Goal: Information Seeking & Learning: Check status

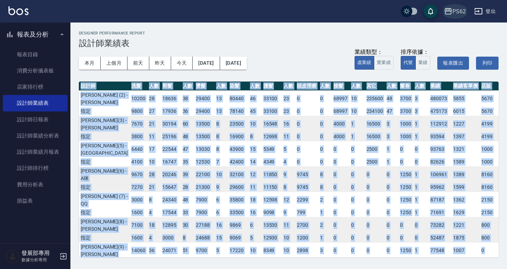
click at [464, 9] on div "PS62" at bounding box center [458, 11] width 13 height 9
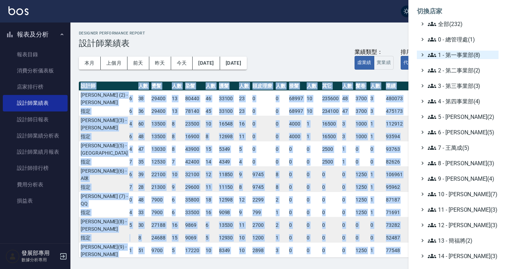
click at [465, 54] on span "1 - 第一事業部(8)" at bounding box center [462, 55] width 68 height 8
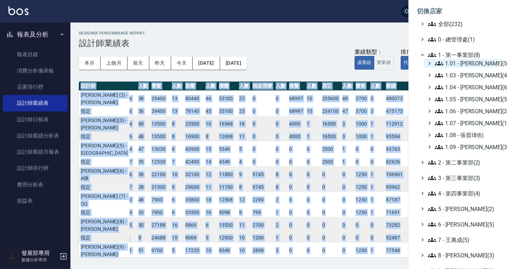
click at [464, 65] on span "1.01 - [PERSON_NAME](5)" at bounding box center [465, 63] width 61 height 8
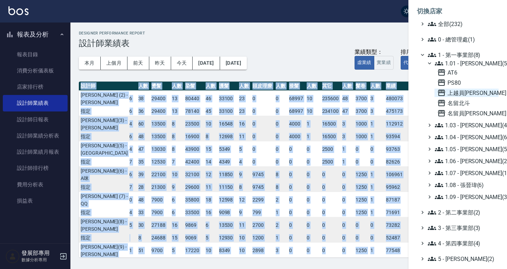
click at [465, 89] on span "上越員林" at bounding box center [466, 93] width 58 height 8
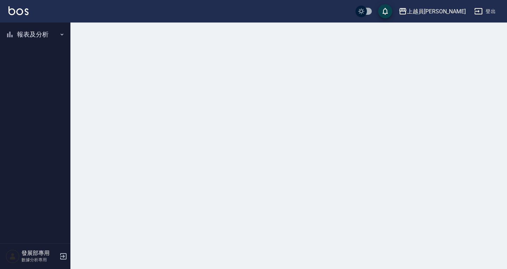
click at [31, 31] on button "報表及分析" at bounding box center [35, 34] width 65 height 18
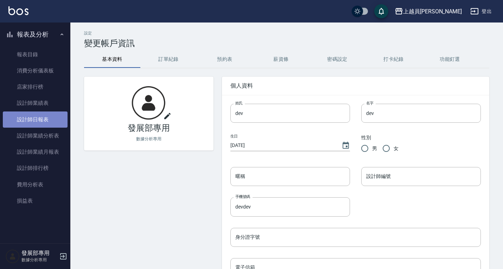
click at [43, 123] on link "設計師日報表" at bounding box center [35, 120] width 65 height 16
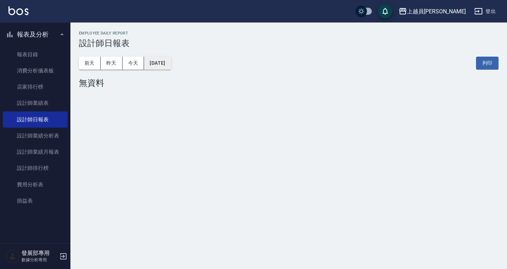
click at [164, 64] on button "2025/09/26" at bounding box center [157, 63] width 27 height 13
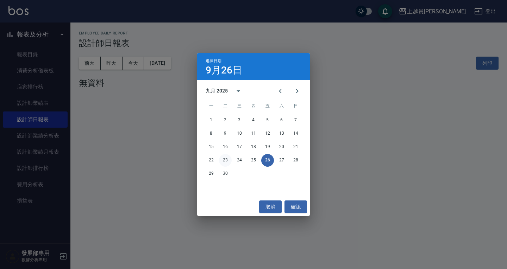
click at [227, 159] on button "23" at bounding box center [225, 160] width 13 height 13
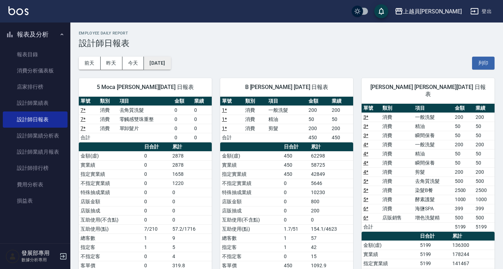
click at [153, 62] on button "2025/09/23" at bounding box center [157, 63] width 27 height 13
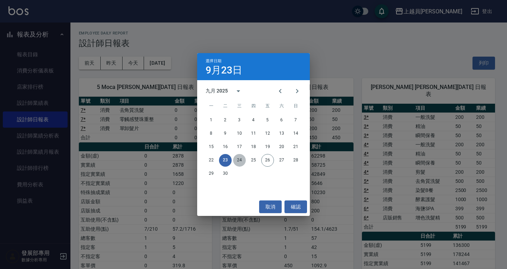
click at [243, 160] on button "24" at bounding box center [239, 160] width 13 height 13
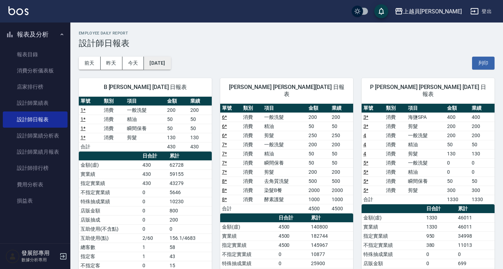
click at [168, 59] on button "2025/09/24" at bounding box center [157, 63] width 27 height 13
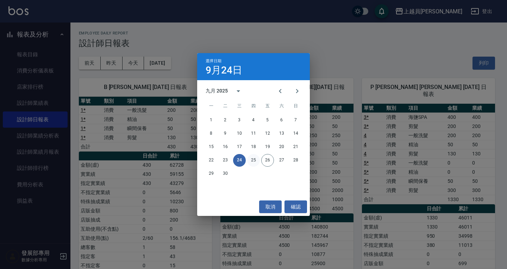
click at [254, 163] on button "25" at bounding box center [253, 160] width 13 height 13
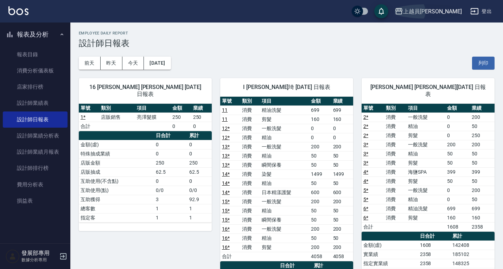
click at [452, 11] on div "上越員[PERSON_NAME]" at bounding box center [432, 11] width 59 height 9
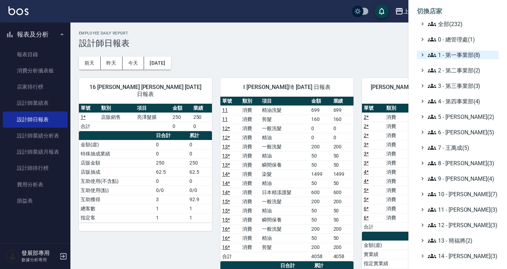
click at [456, 59] on span "1 - 第一事業部(8)" at bounding box center [462, 55] width 68 height 8
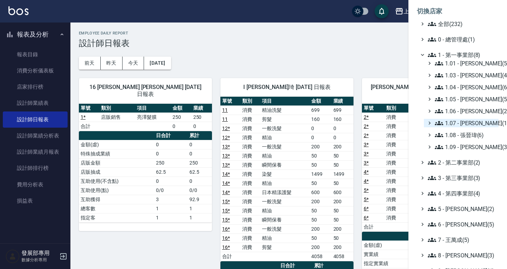
click at [470, 121] on span "1.07 - [PERSON_NAME](11)" at bounding box center [465, 123] width 61 height 8
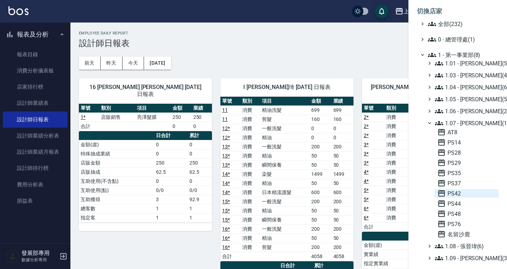
click at [457, 194] on span "PS42" at bounding box center [466, 193] width 58 height 8
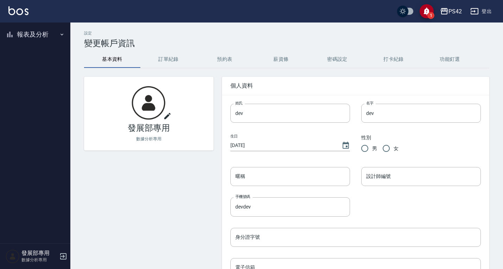
click at [40, 42] on button "報表及分析" at bounding box center [35, 34] width 65 height 18
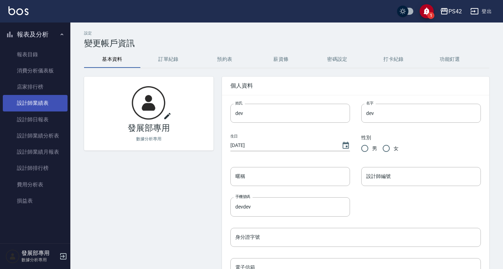
drag, startPoint x: 37, startPoint y: 119, endPoint x: 46, endPoint y: 111, distance: 11.7
click at [37, 119] on link "設計師日報表" at bounding box center [35, 120] width 65 height 16
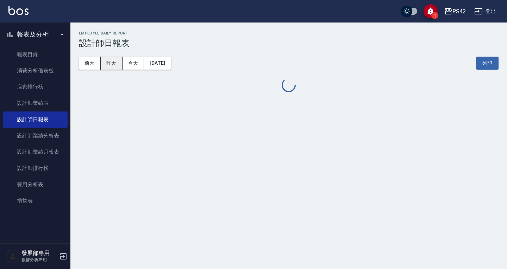
click at [109, 62] on button "昨天" at bounding box center [112, 63] width 22 height 13
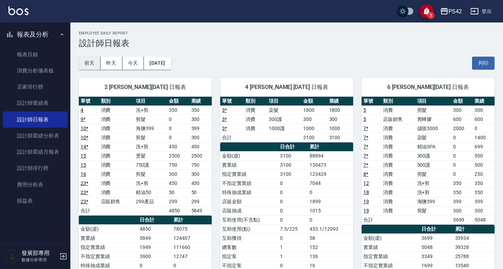
click at [91, 61] on button "前天" at bounding box center [90, 63] width 22 height 13
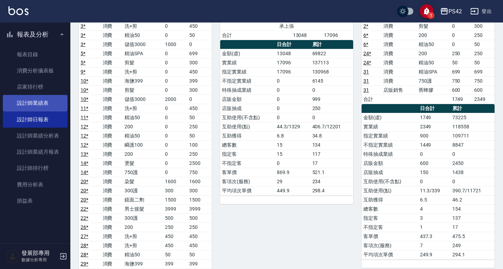
scroll to position [35, 0]
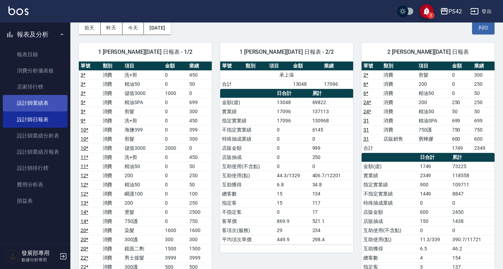
click at [19, 101] on link "設計師業績表" at bounding box center [35, 103] width 65 height 16
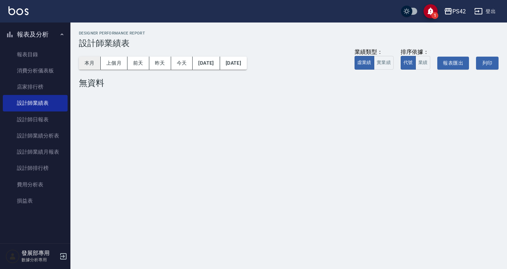
click at [86, 59] on button "本月" at bounding box center [90, 63] width 22 height 13
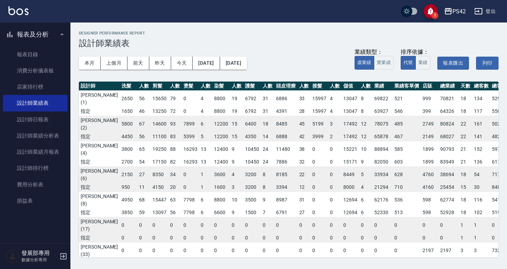
click at [459, 6] on button "PS42" at bounding box center [454, 11] width 27 height 14
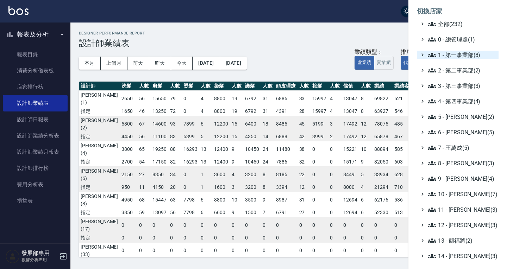
click at [458, 58] on span "1 - 第一事業部(8)" at bounding box center [462, 55] width 68 height 8
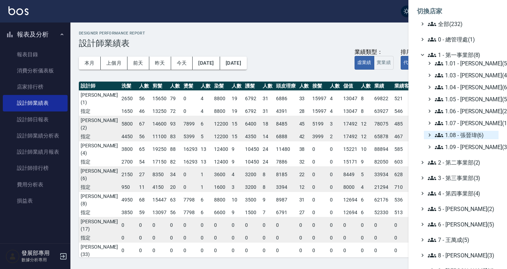
click at [465, 133] on span "1.08 - 張晉瑋(6)" at bounding box center [465, 135] width 61 height 8
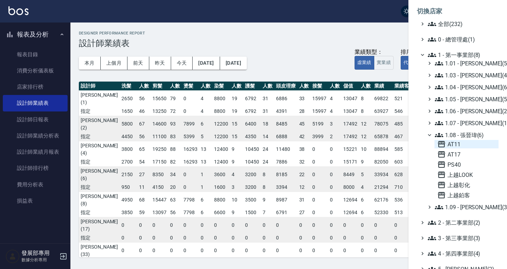
click at [460, 140] on span "AT11" at bounding box center [466, 144] width 58 height 8
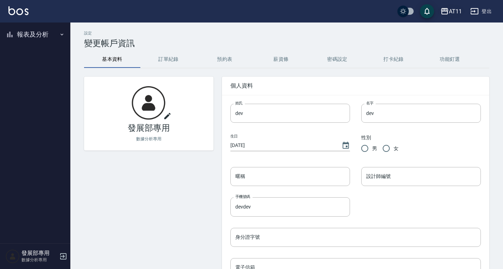
click at [454, 5] on button "AT11" at bounding box center [451, 11] width 27 height 14
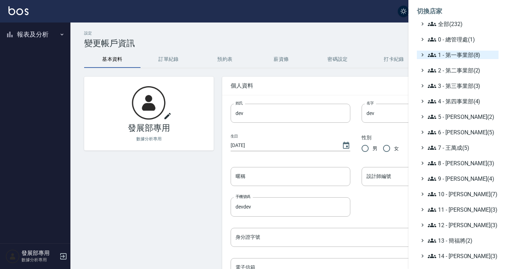
click at [461, 56] on span "1 - 第一事業部(8)" at bounding box center [462, 55] width 68 height 8
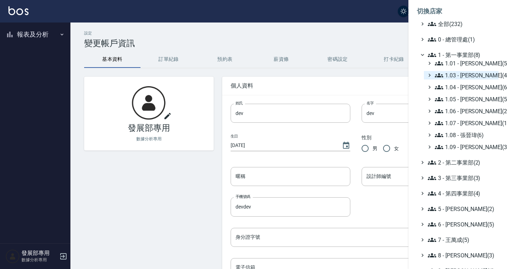
click at [467, 72] on span "1.03 - 曾振剛(4)" at bounding box center [465, 75] width 61 height 8
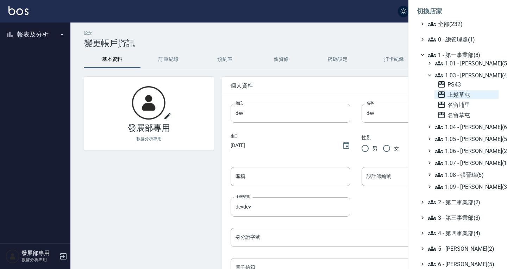
click at [464, 93] on span "上越草屯" at bounding box center [466, 94] width 58 height 8
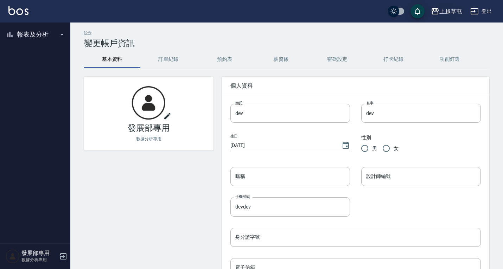
click at [456, 12] on div "上越草屯" at bounding box center [451, 11] width 23 height 9
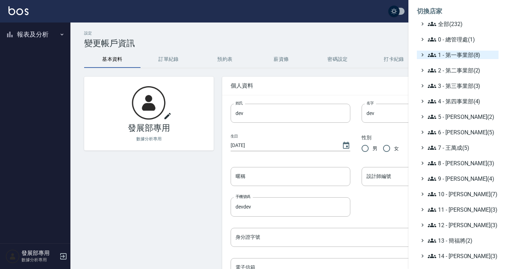
click at [457, 51] on span "1 - 第一事業部(8)" at bounding box center [462, 55] width 68 height 8
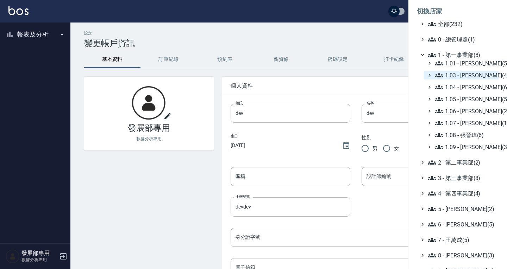
click at [468, 76] on span "1.03 - [PERSON_NAME](4)" at bounding box center [465, 75] width 61 height 8
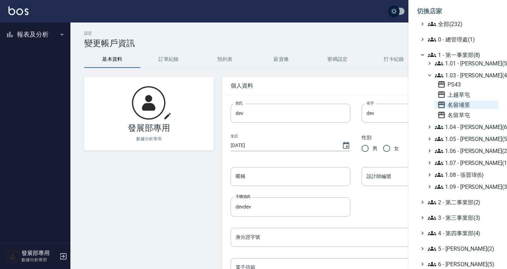
click at [465, 104] on span "名留埔里" at bounding box center [466, 105] width 58 height 8
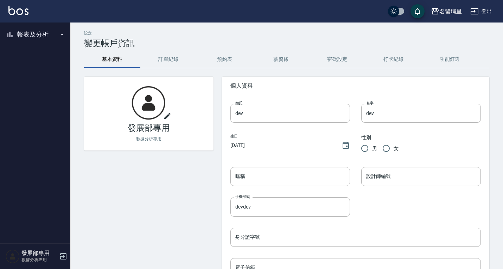
drag, startPoint x: 33, startPoint y: 35, endPoint x: 35, endPoint y: 40, distance: 5.0
click at [33, 35] on button "報表及分析" at bounding box center [35, 34] width 65 height 18
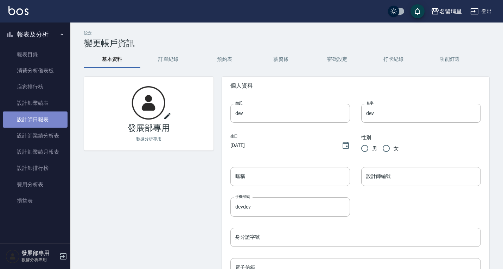
click at [39, 118] on link "設計師日報表" at bounding box center [35, 120] width 65 height 16
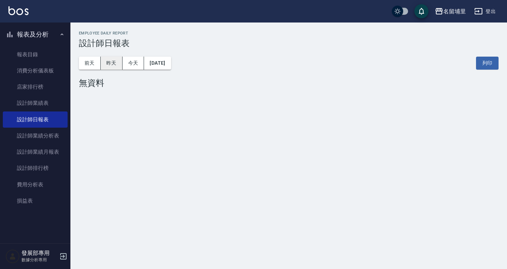
click at [112, 65] on button "昨天" at bounding box center [112, 63] width 22 height 13
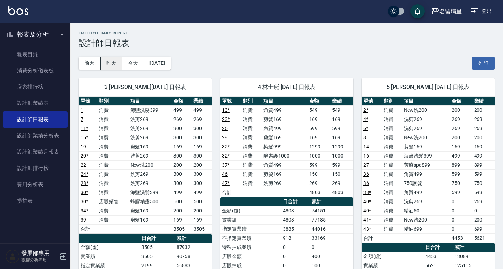
click at [117, 61] on button "昨天" at bounding box center [112, 63] width 22 height 13
click at [97, 62] on button "前天" at bounding box center [90, 63] width 22 height 13
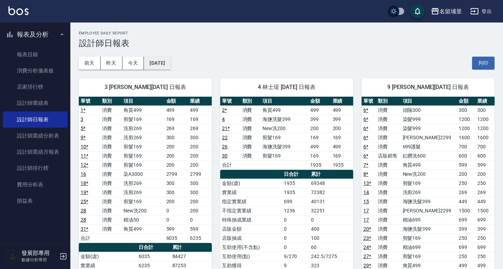
click at [154, 61] on button "[DATE]" at bounding box center [157, 63] width 27 height 13
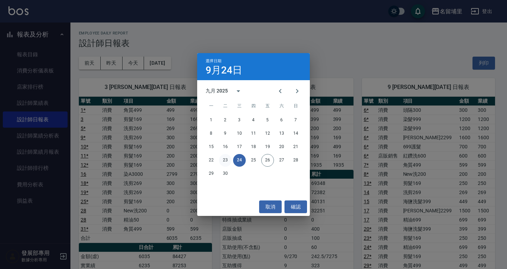
click at [226, 163] on button "23" at bounding box center [225, 160] width 13 height 13
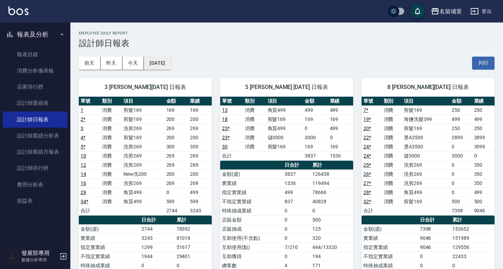
click at [170, 61] on button "2025/09/23" at bounding box center [157, 63] width 27 height 13
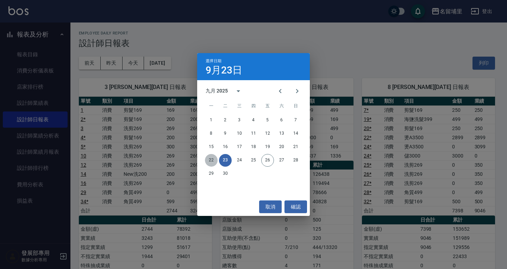
click at [209, 161] on button "22" at bounding box center [211, 160] width 13 height 13
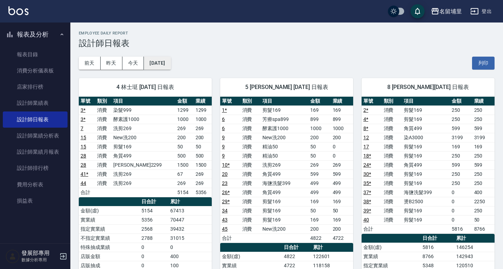
click at [162, 57] on button "2025/09/22" at bounding box center [157, 63] width 27 height 13
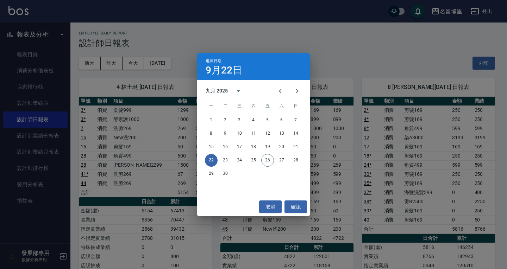
click at [362, 58] on div "選擇日期 9月22日 九月 2025 一 二 三 四 五 六 日 1 2 3 4 5 6 7 8 9 10 11 12 13 14 15 16 17 18 1…" at bounding box center [253, 134] width 507 height 269
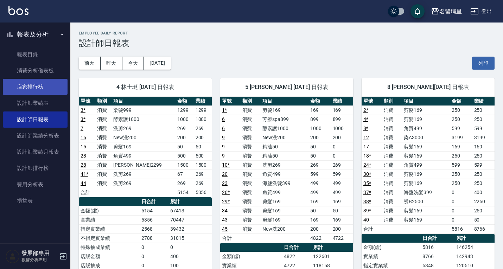
drag, startPoint x: 47, startPoint y: 103, endPoint x: 64, endPoint y: 87, distance: 24.2
click at [47, 103] on link "設計師業績表" at bounding box center [35, 103] width 65 height 16
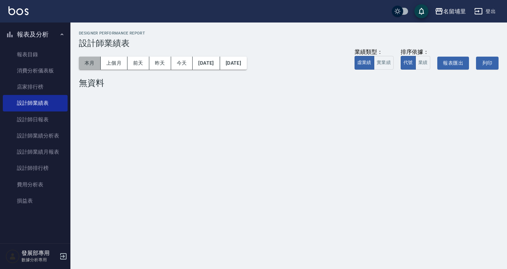
click at [92, 62] on button "本月" at bounding box center [90, 63] width 22 height 13
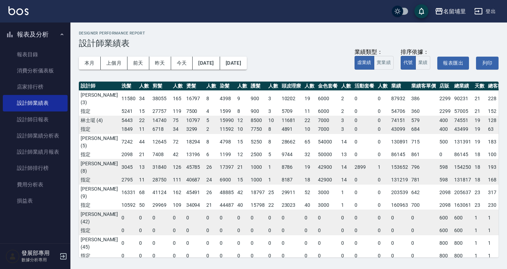
scroll to position [0, 8]
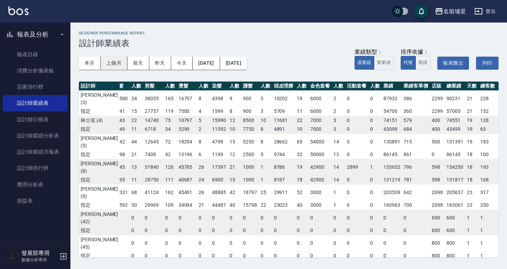
click at [118, 61] on button "上個月" at bounding box center [114, 63] width 27 height 13
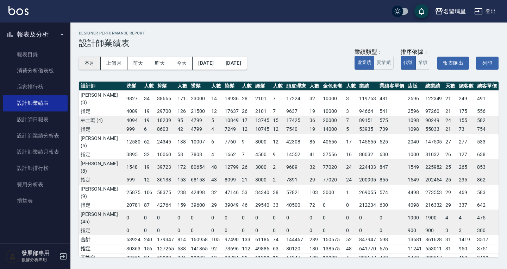
click at [90, 62] on button "本月" at bounding box center [90, 63] width 22 height 13
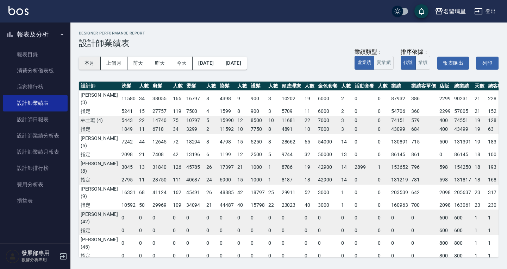
click at [82, 64] on button "本月" at bounding box center [90, 63] width 22 height 13
click at [107, 65] on button "上個月" at bounding box center [114, 63] width 27 height 13
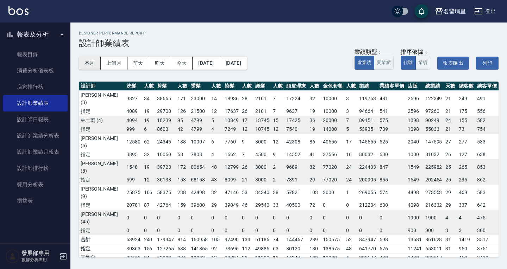
click at [87, 57] on button "本月" at bounding box center [90, 63] width 22 height 13
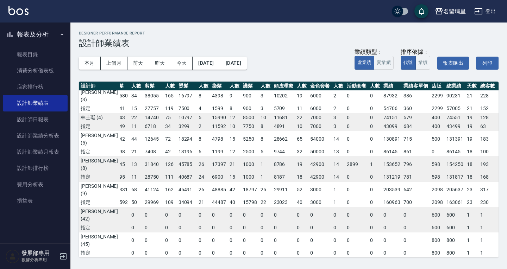
scroll to position [3, 8]
click at [44, 117] on link "設計師日報表" at bounding box center [35, 120] width 65 height 16
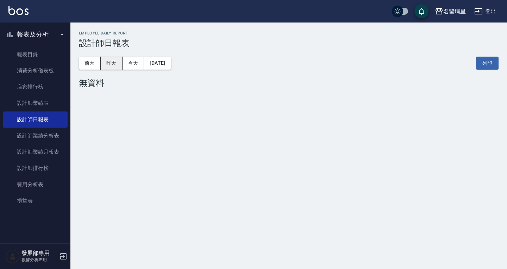
click at [112, 62] on button "昨天" at bounding box center [112, 63] width 22 height 13
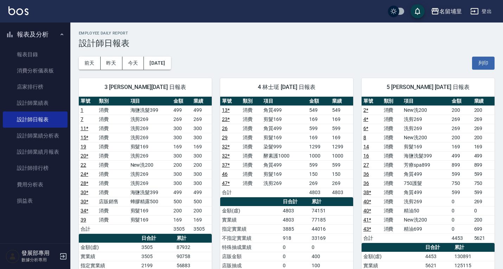
click at [454, 13] on div "名留埔里" at bounding box center [451, 11] width 23 height 9
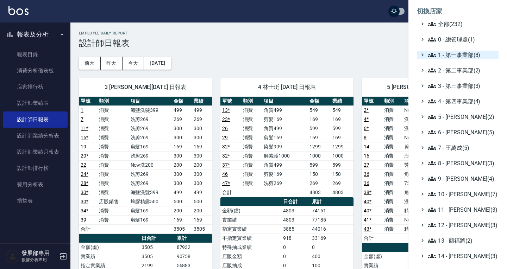
click at [458, 56] on span "1 - 第一事業部(8)" at bounding box center [462, 55] width 68 height 8
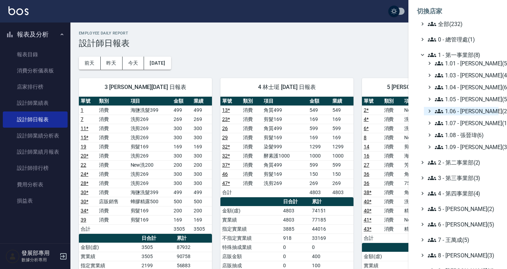
click at [470, 111] on span "1.06 - 何庭智(2)" at bounding box center [465, 111] width 61 height 8
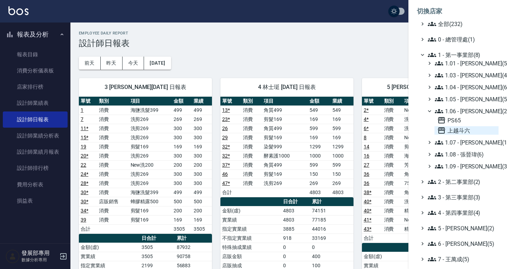
click at [461, 131] on span "上越斗六" at bounding box center [466, 130] width 58 height 8
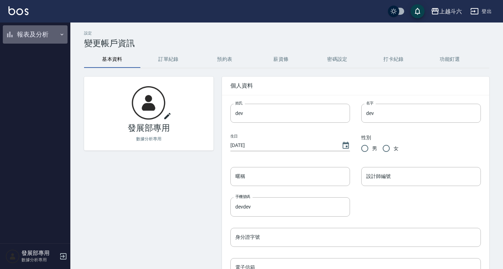
click at [31, 33] on button "報表及分析" at bounding box center [35, 34] width 65 height 18
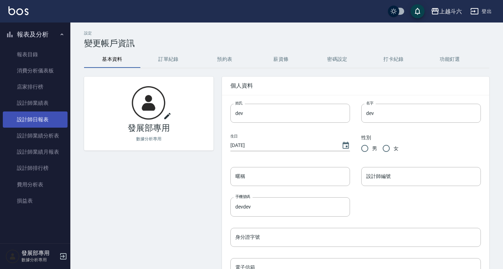
click at [43, 116] on link "設計師日報表" at bounding box center [35, 120] width 65 height 16
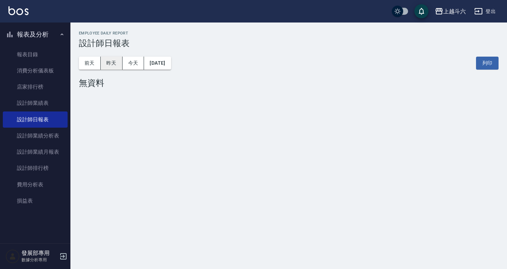
click at [118, 62] on button "昨天" at bounding box center [112, 63] width 22 height 13
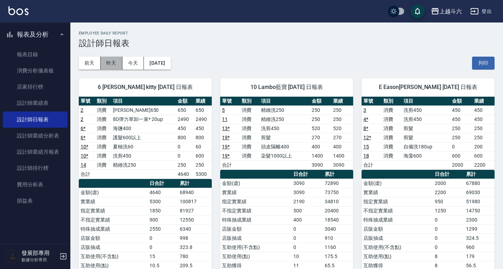
click at [113, 65] on button "昨天" at bounding box center [112, 63] width 22 height 13
click at [94, 64] on button "前天" at bounding box center [90, 63] width 22 height 13
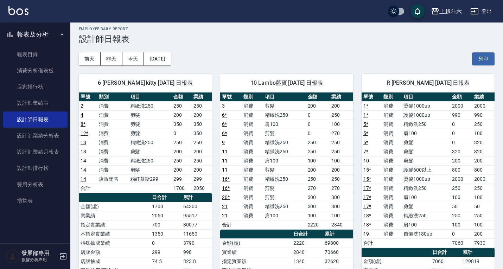
scroll to position [5, 0]
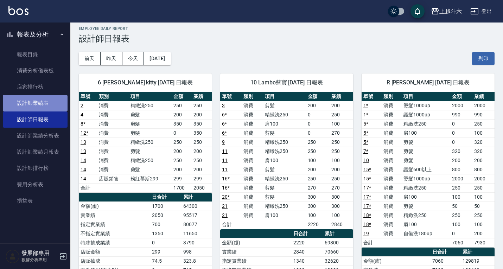
click at [39, 106] on link "設計師業績表" at bounding box center [35, 103] width 65 height 16
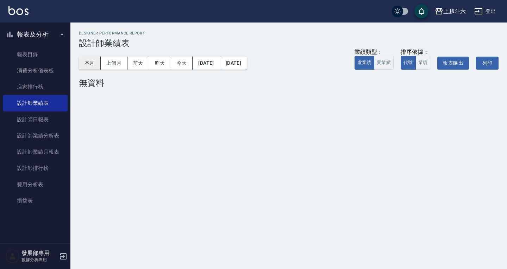
click at [88, 64] on button "本月" at bounding box center [90, 63] width 22 height 13
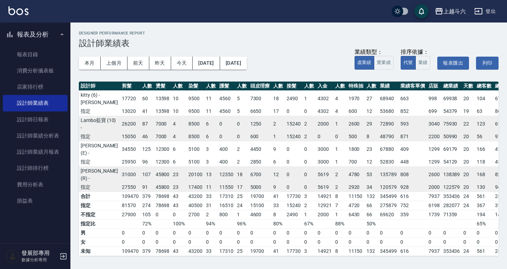
scroll to position [13, 31]
click at [108, 60] on button "上個月" at bounding box center [114, 63] width 27 height 13
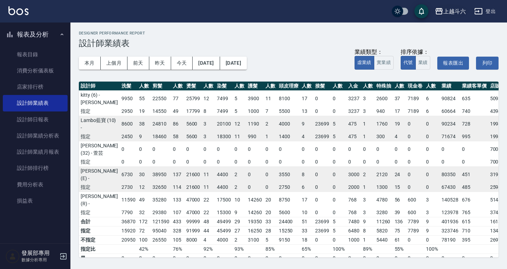
click at [447, 17] on button "上越斗六" at bounding box center [450, 11] width 37 height 14
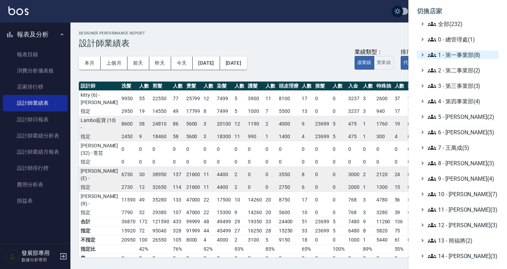
drag, startPoint x: 455, startPoint y: 52, endPoint x: 454, endPoint y: 56, distance: 3.7
click at [455, 52] on span "1 - 第一事業部(8)" at bounding box center [462, 55] width 68 height 8
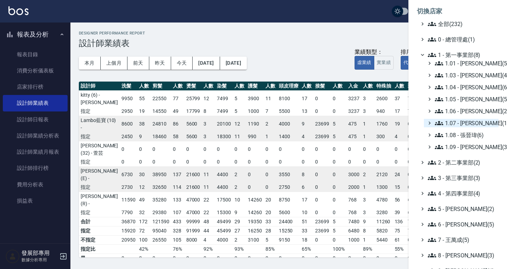
click at [474, 125] on span "1.07 - [PERSON_NAME](11)" at bounding box center [465, 123] width 61 height 8
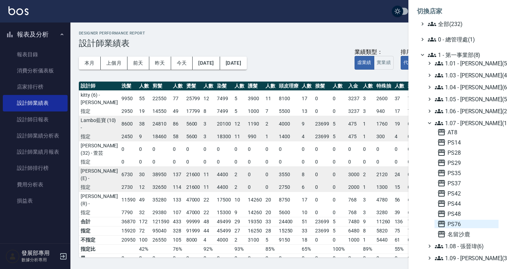
click at [461, 221] on span "PS76" at bounding box center [466, 224] width 58 height 8
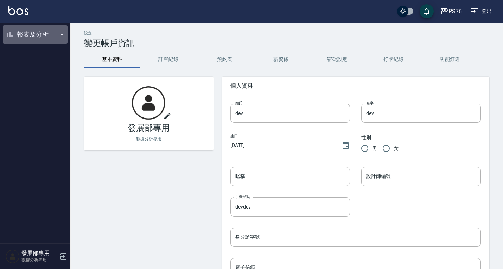
click at [46, 31] on button "報表及分析" at bounding box center [35, 34] width 65 height 18
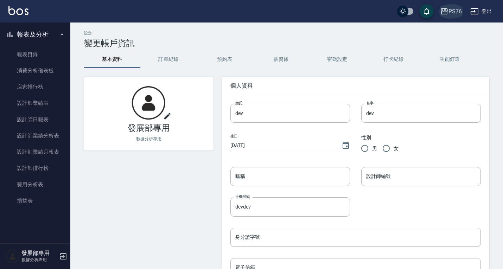
click at [446, 12] on icon "button" at bounding box center [444, 11] width 8 height 8
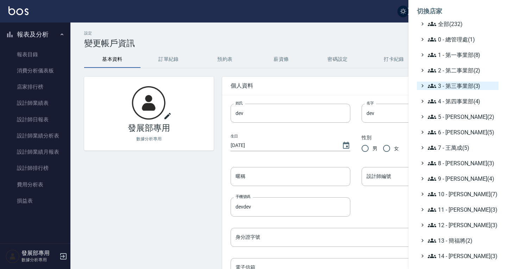
click at [453, 82] on span "3 - 第三事業部(3)" at bounding box center [462, 86] width 68 height 8
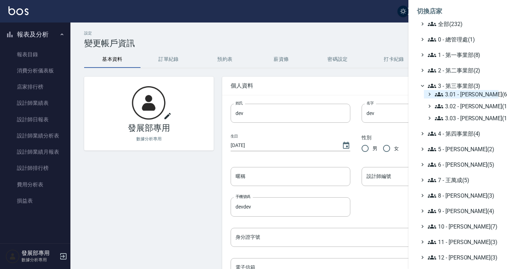
click at [457, 90] on span "3.01 - [PERSON_NAME](6)" at bounding box center [465, 94] width 61 height 8
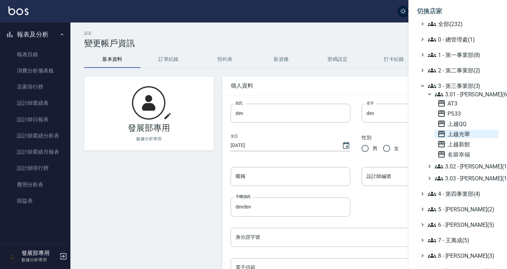
click at [461, 133] on span "上越光華" at bounding box center [466, 134] width 58 height 8
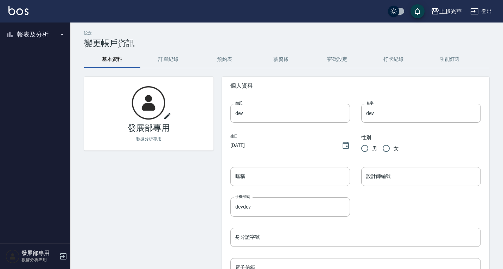
click at [41, 36] on button "報表及分析" at bounding box center [35, 34] width 65 height 18
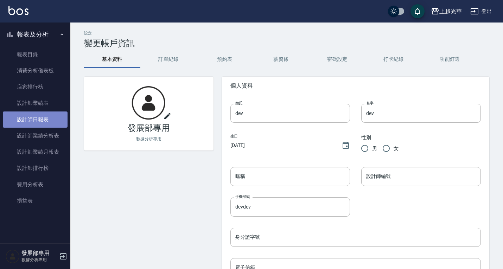
click at [49, 118] on link "設計師日報表" at bounding box center [35, 120] width 65 height 16
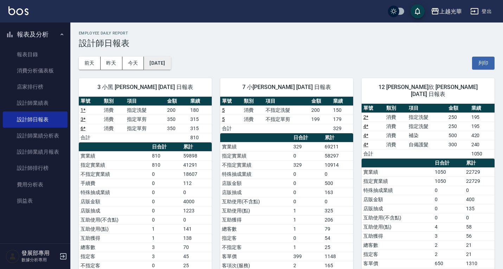
click at [161, 62] on button "[DATE]" at bounding box center [157, 63] width 27 height 13
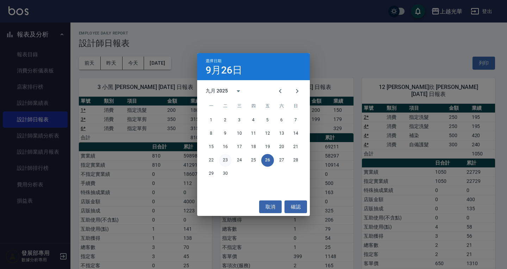
click at [227, 161] on button "23" at bounding box center [225, 160] width 13 height 13
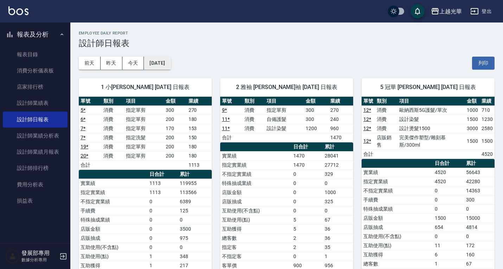
click at [171, 65] on button "[DATE]" at bounding box center [157, 63] width 27 height 13
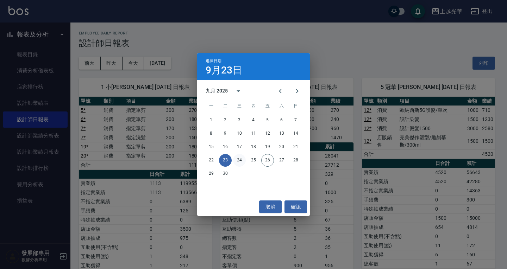
click at [241, 158] on button "24" at bounding box center [239, 160] width 13 height 13
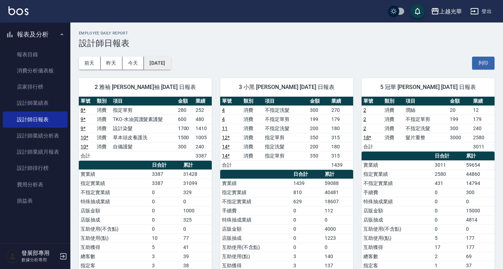
click at [171, 67] on button "[DATE]" at bounding box center [157, 63] width 27 height 13
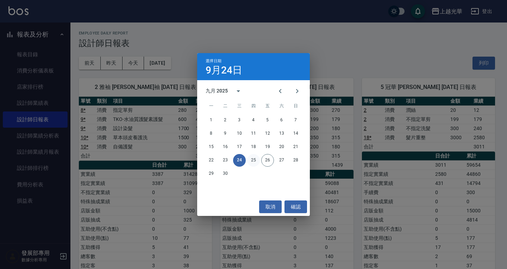
click at [258, 160] on button "25" at bounding box center [253, 160] width 13 height 13
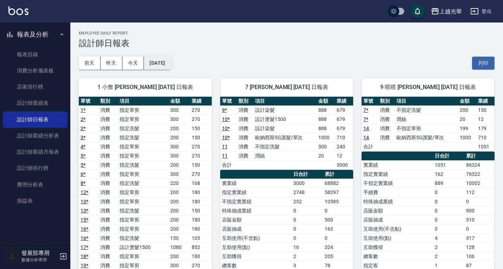
click at [171, 63] on button "[DATE]" at bounding box center [157, 63] width 27 height 13
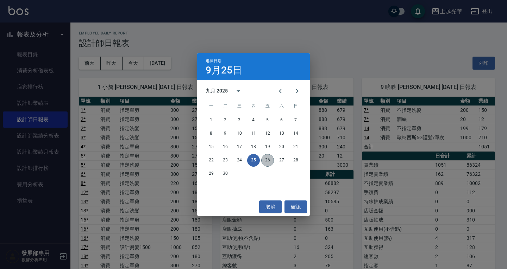
click at [269, 161] on button "26" at bounding box center [267, 160] width 13 height 13
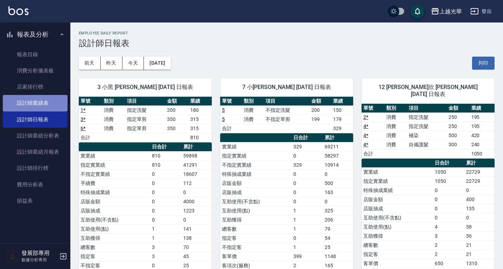
click at [49, 102] on link "設計師業績表" at bounding box center [35, 103] width 65 height 16
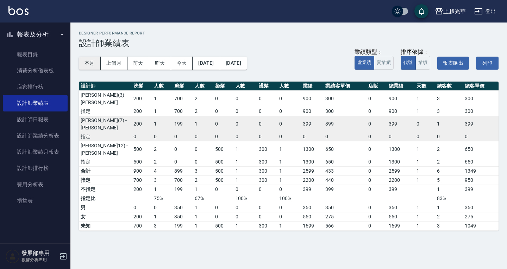
click at [89, 66] on button "本月" at bounding box center [90, 63] width 22 height 13
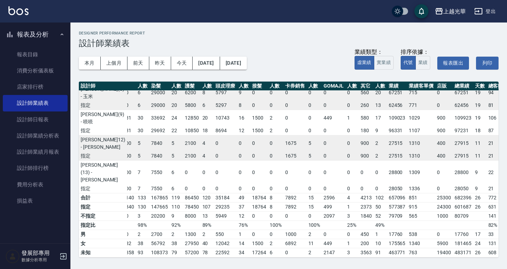
scroll to position [182, 73]
click at [115, 63] on button "上個月" at bounding box center [114, 63] width 27 height 13
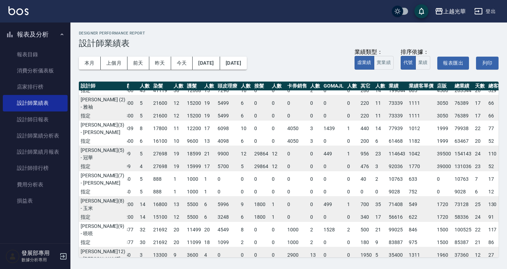
scroll to position [0, 74]
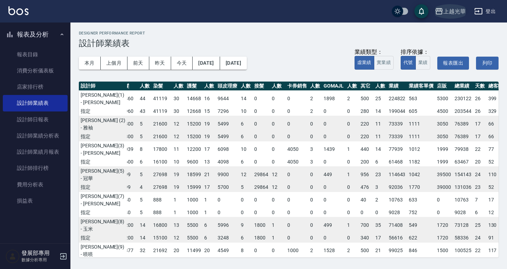
click at [448, 12] on div "上越光華" at bounding box center [454, 11] width 23 height 9
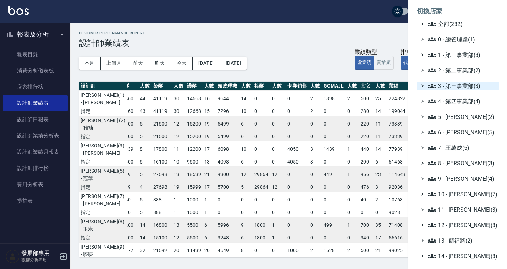
click at [456, 83] on span "3 - 第三事業部(3)" at bounding box center [462, 86] width 68 height 8
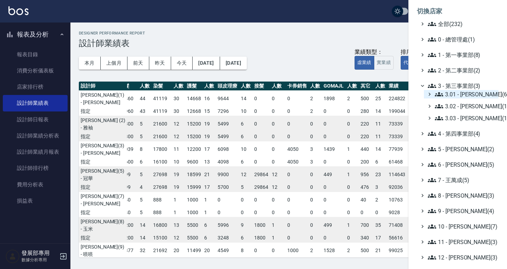
click at [459, 92] on span "3.01 - 蔡承翰(6)" at bounding box center [465, 94] width 61 height 8
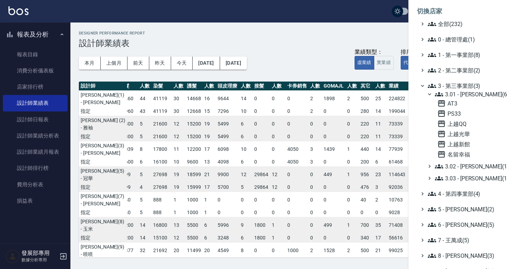
click at [462, 95] on span "3.01 - 蔡承翰(6)" at bounding box center [465, 94] width 61 height 8
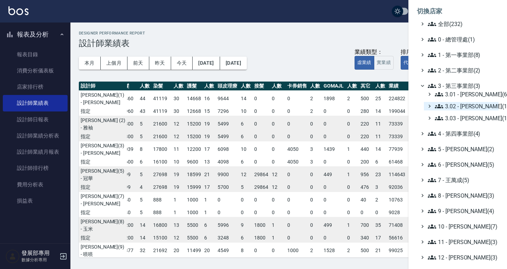
click at [463, 107] on span "3.02 - 王麗滿(1)" at bounding box center [465, 106] width 61 height 8
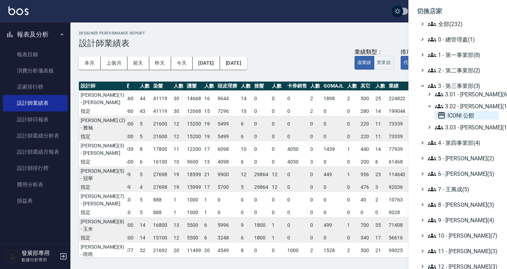
click at [459, 115] on span "ICONI 公館" at bounding box center [466, 115] width 58 height 8
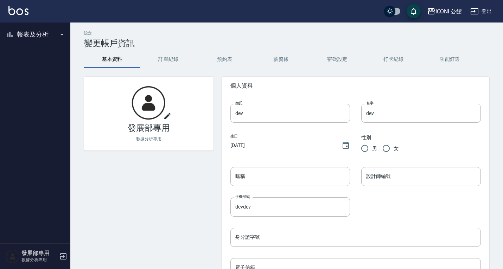
click at [32, 35] on button "報表及分析" at bounding box center [35, 34] width 65 height 18
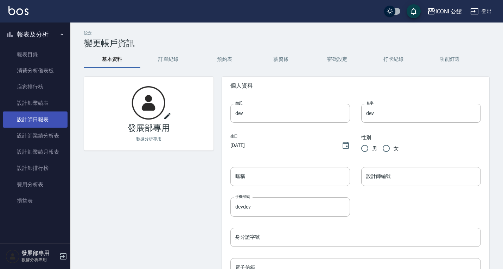
click at [48, 118] on link "設計師日報表" at bounding box center [35, 120] width 65 height 16
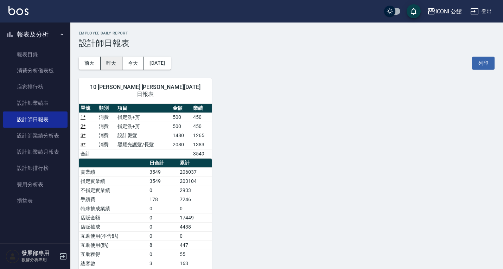
click at [106, 63] on button "昨天" at bounding box center [112, 63] width 22 height 13
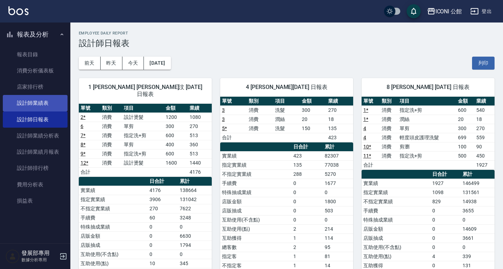
click at [45, 103] on link "設計師業績表" at bounding box center [35, 103] width 65 height 16
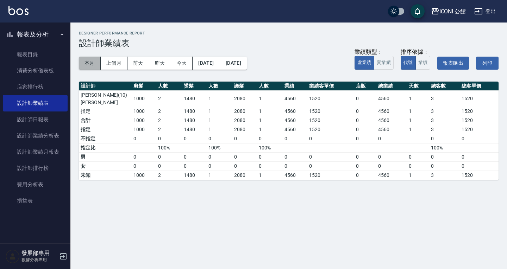
click at [96, 62] on button "本月" at bounding box center [90, 63] width 22 height 13
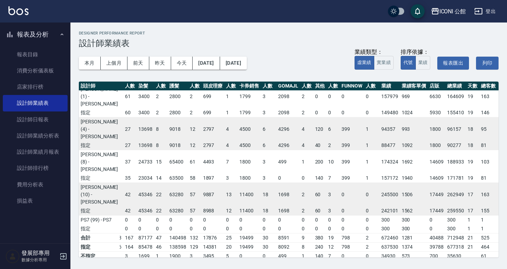
scroll to position [0, 78]
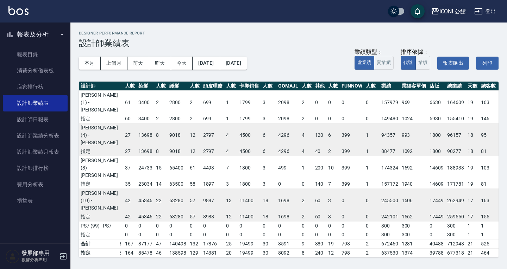
click at [449, 9] on div "ICONI 公館" at bounding box center [452, 11] width 27 height 9
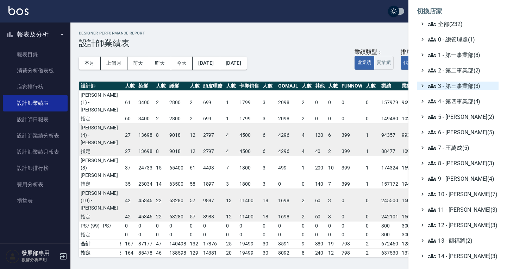
click at [452, 82] on span "3 - 第三事業部(3)" at bounding box center [462, 86] width 68 height 8
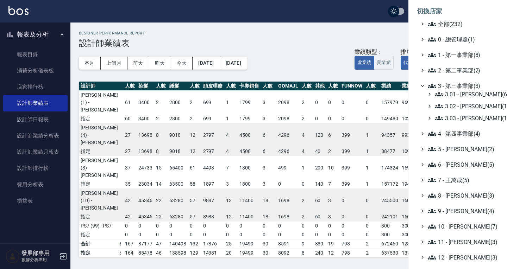
click at [457, 89] on span "3 - 第三事業部(3)" at bounding box center [462, 86] width 68 height 8
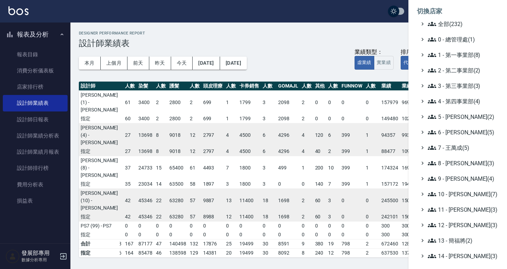
click at [457, 93] on ul "全部(232) 0 - 總管理處(1) 1 - 第一事業部(8) 2 - 第二事業部(2) 3 - 第三事業部(3) 3.01 - 蔡承翰(6) 3.02 -…" at bounding box center [458, 194] width 82 height 349
click at [460, 84] on span "3 - 第三事業部(3)" at bounding box center [462, 86] width 68 height 8
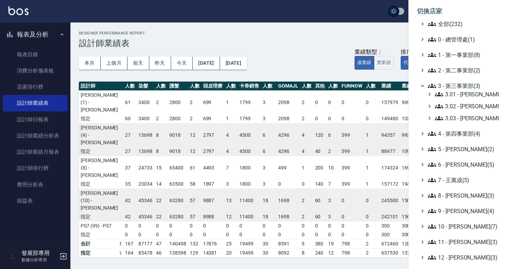
click at [461, 94] on span "3.01 - 蔡承翰(6)" at bounding box center [465, 94] width 61 height 8
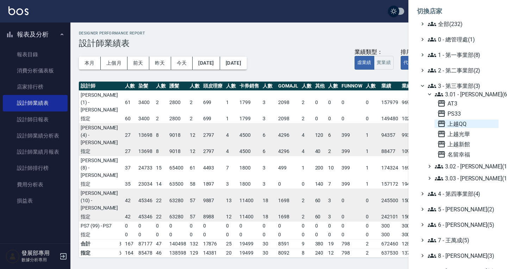
click at [458, 122] on span "上越QQ" at bounding box center [466, 124] width 58 height 8
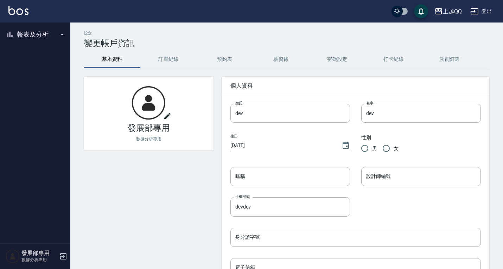
click at [45, 34] on button "報表及分析" at bounding box center [35, 34] width 65 height 18
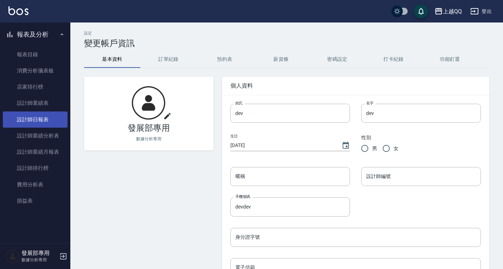
click at [37, 124] on link "設計師日報表" at bounding box center [35, 120] width 65 height 16
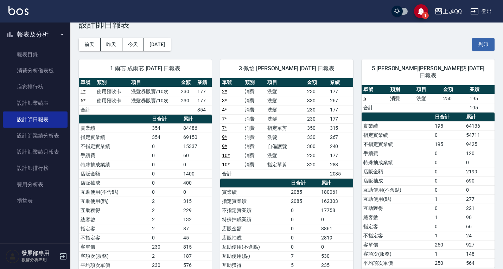
scroll to position [35, 0]
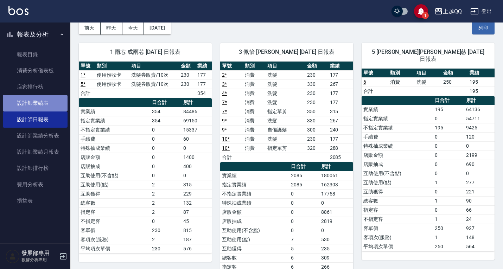
click at [40, 103] on link "設計師業績表" at bounding box center [35, 103] width 65 height 16
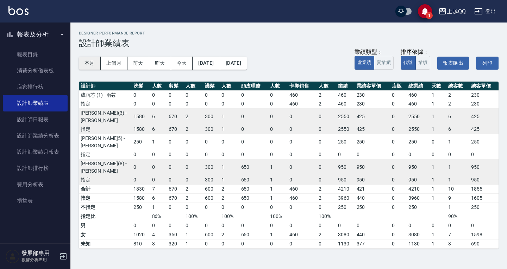
click at [92, 63] on button "本月" at bounding box center [90, 63] width 22 height 13
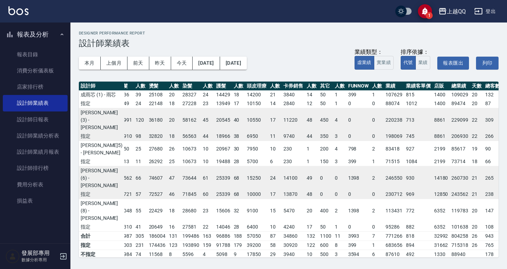
scroll to position [0, 42]
click at [453, 11] on div "上越QQ" at bounding box center [456, 11] width 19 height 9
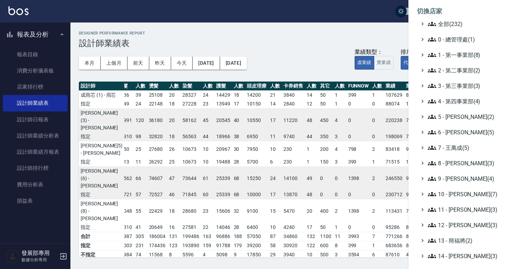
click at [306, 50] on div at bounding box center [253, 134] width 507 height 269
